Goal: Transaction & Acquisition: Purchase product/service

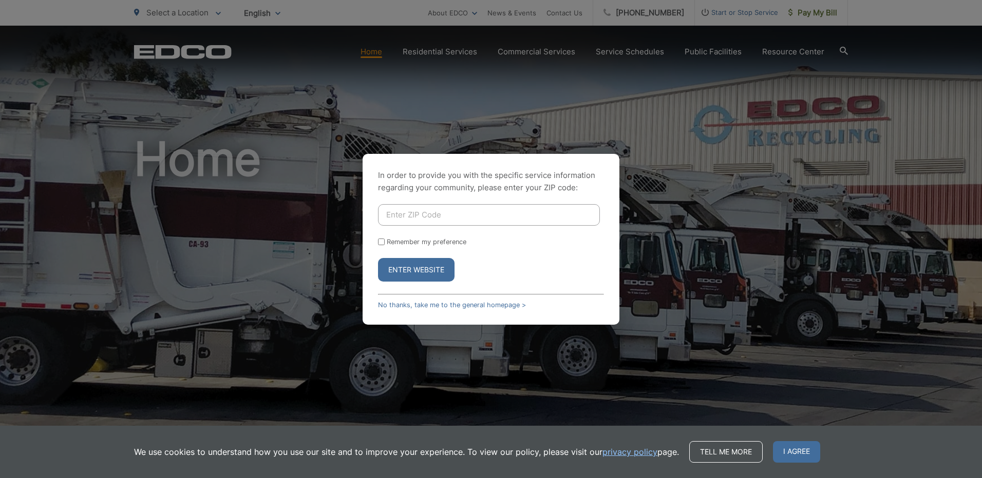
click at [424, 211] on input "Enter ZIP Code" at bounding box center [489, 215] width 222 height 22
type input "92028"
click at [378, 258] on button "Enter Website" at bounding box center [416, 270] width 76 height 24
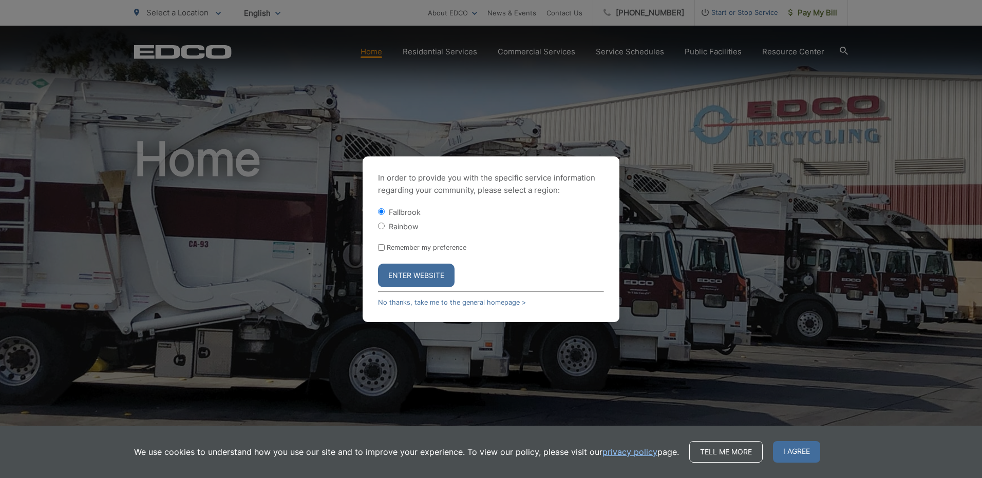
click at [419, 279] on button "Enter Website" at bounding box center [416, 276] width 76 height 24
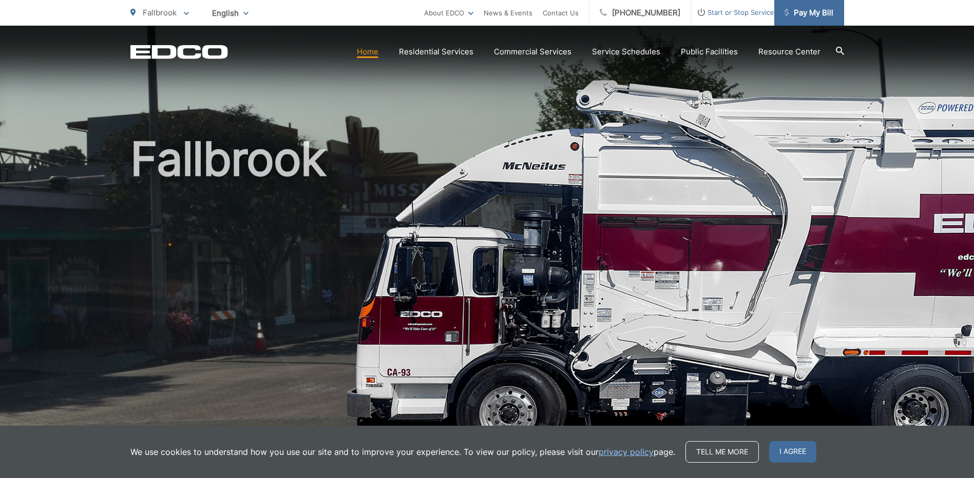
click at [822, 18] on span "Pay My Bill" at bounding box center [808, 13] width 49 height 12
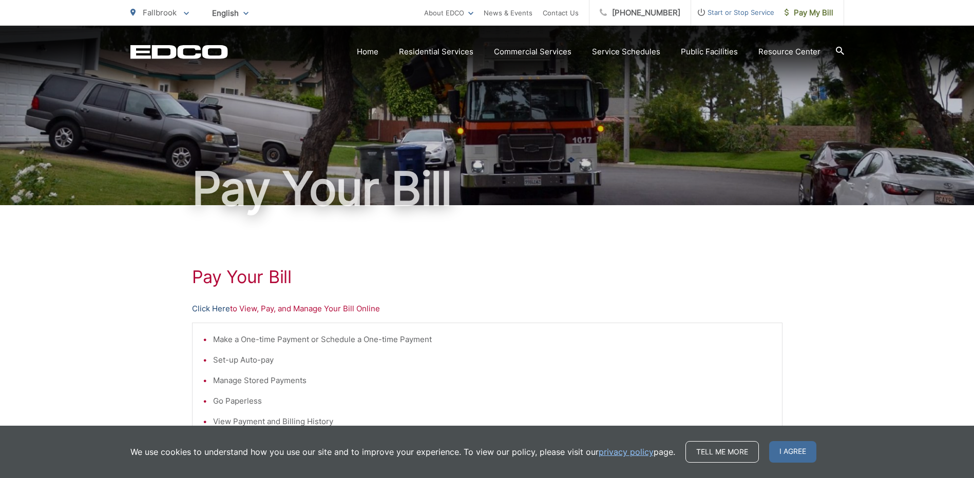
click at [210, 310] on link "Click Here" at bounding box center [211, 309] width 38 height 12
